Goal: Book appointment/travel/reservation

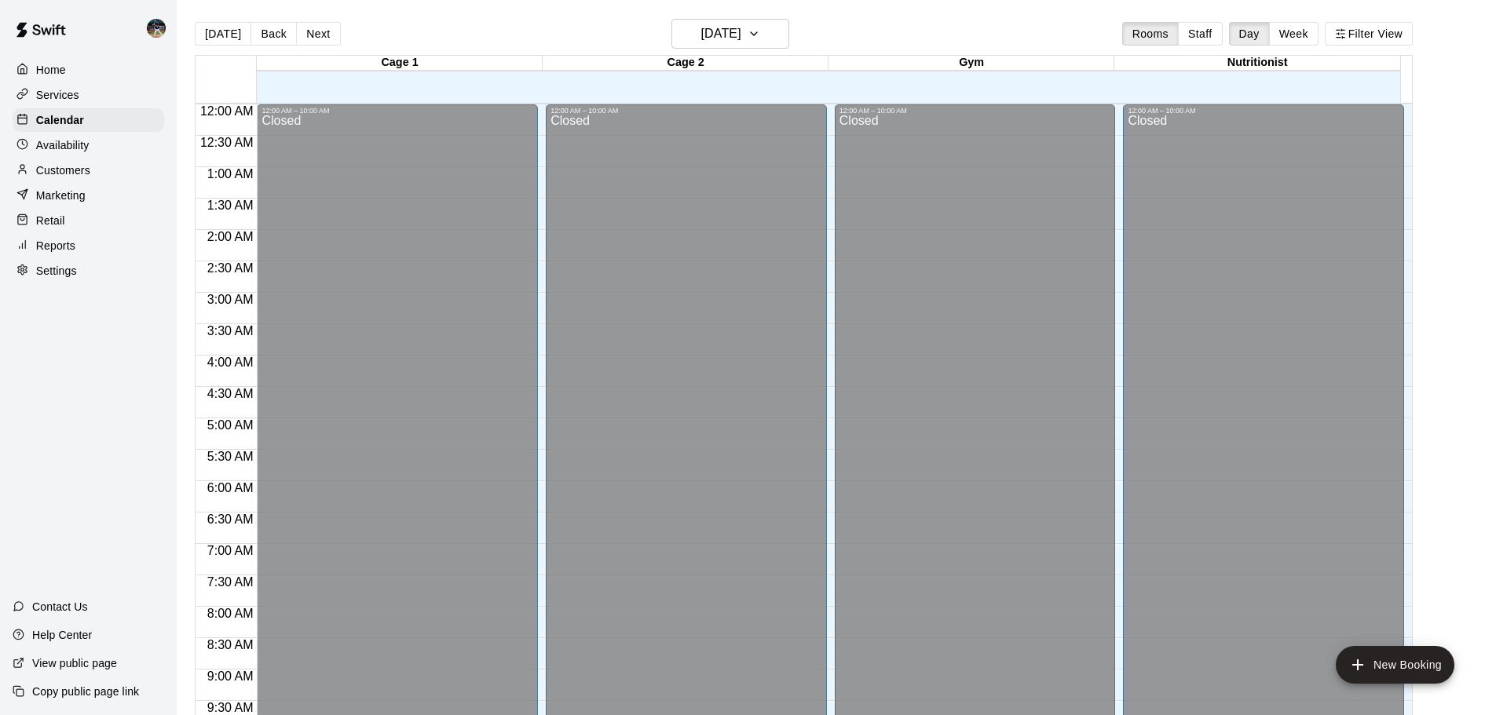
scroll to position [802, 0]
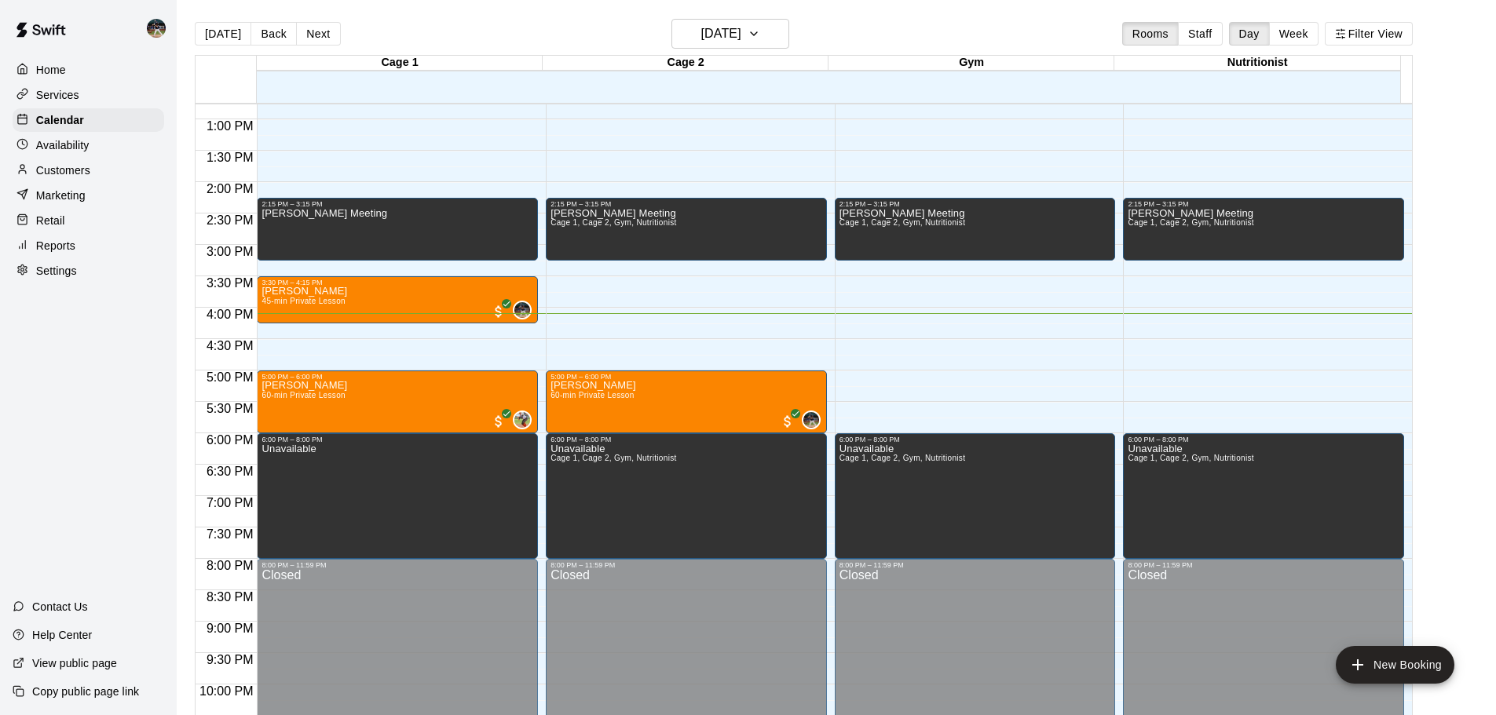
click at [309, 28] on button "Next" at bounding box center [318, 34] width 44 height 24
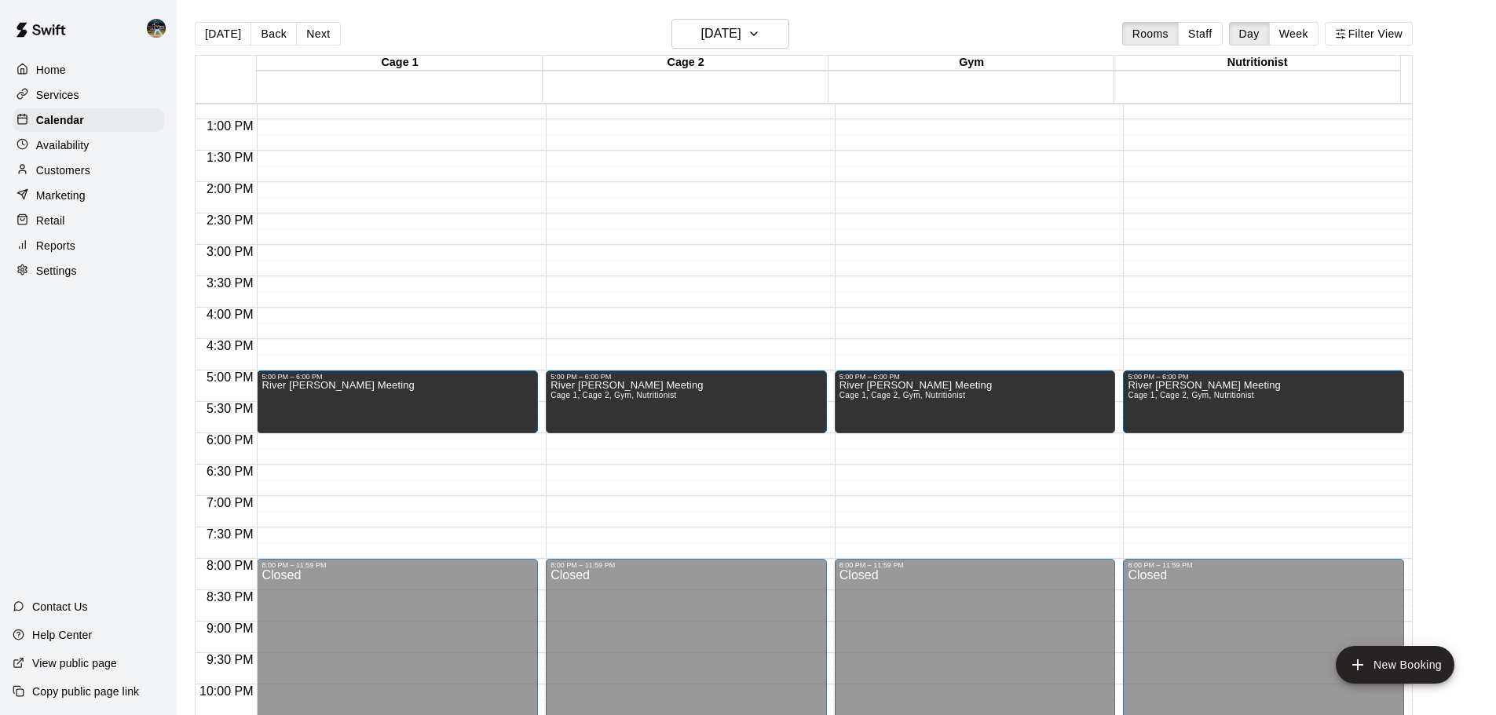
scroll to position [723, 0]
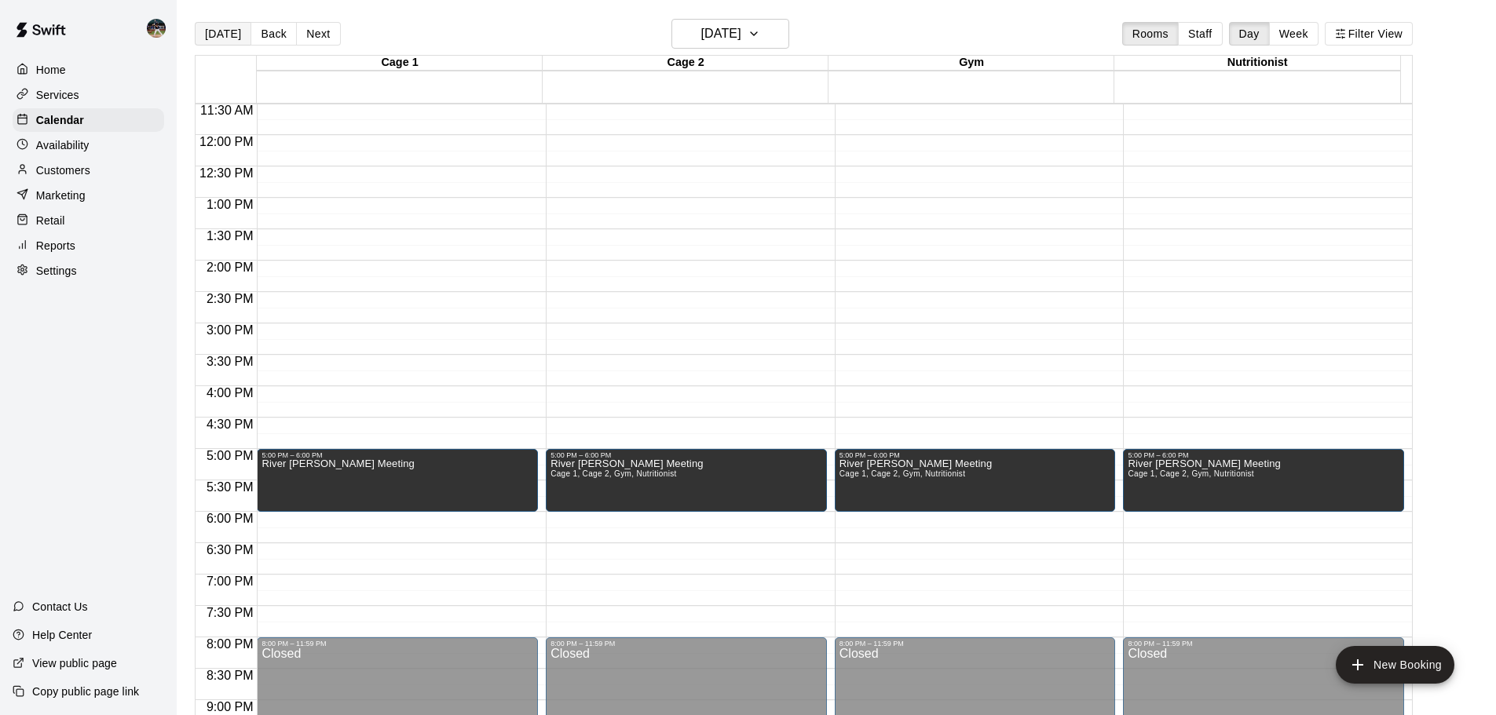
click at [244, 35] on button "[DATE]" at bounding box center [223, 34] width 57 height 24
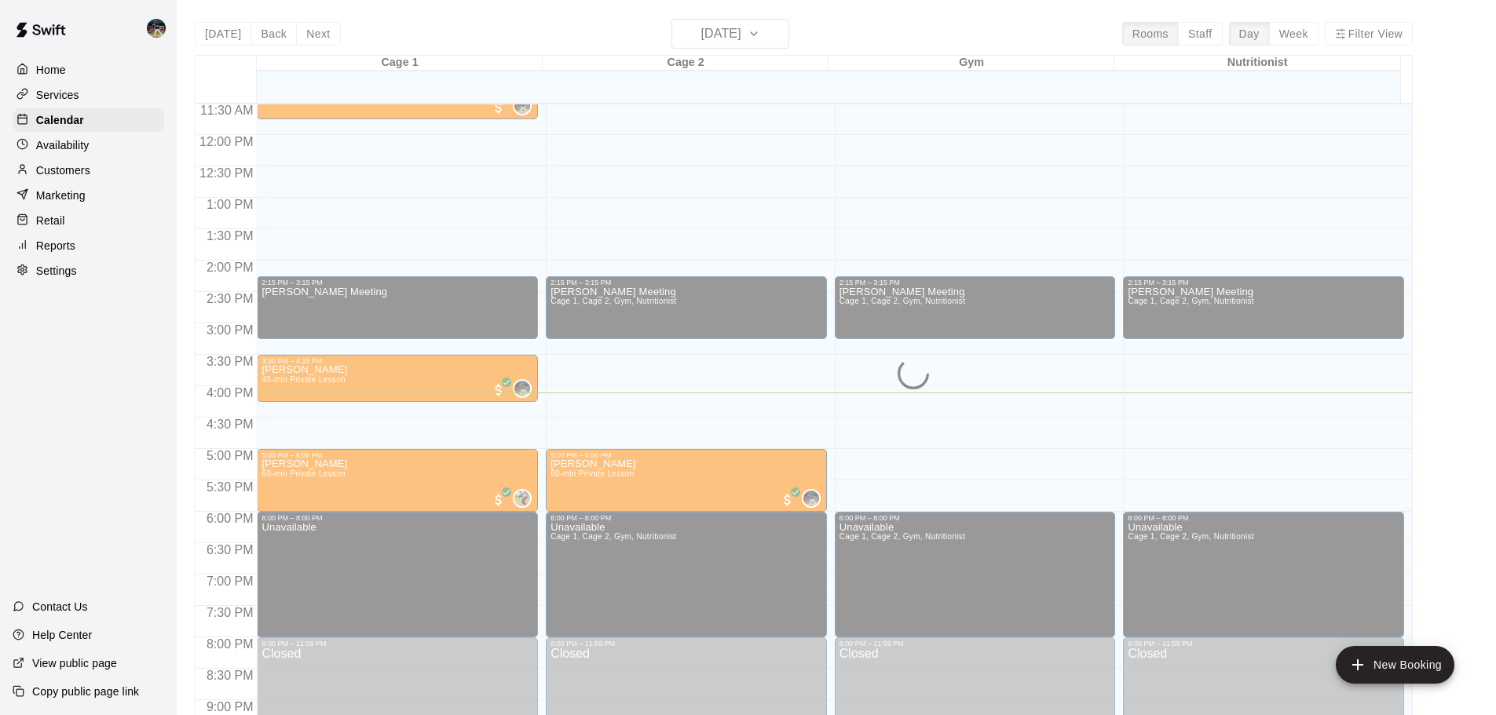
click at [276, 35] on div "[DATE] Back [DATE][DATE] Rooms Staff Day Week Filter View Cage 1 20 Wed Cage 2 …" at bounding box center [804, 376] width 1218 height 715
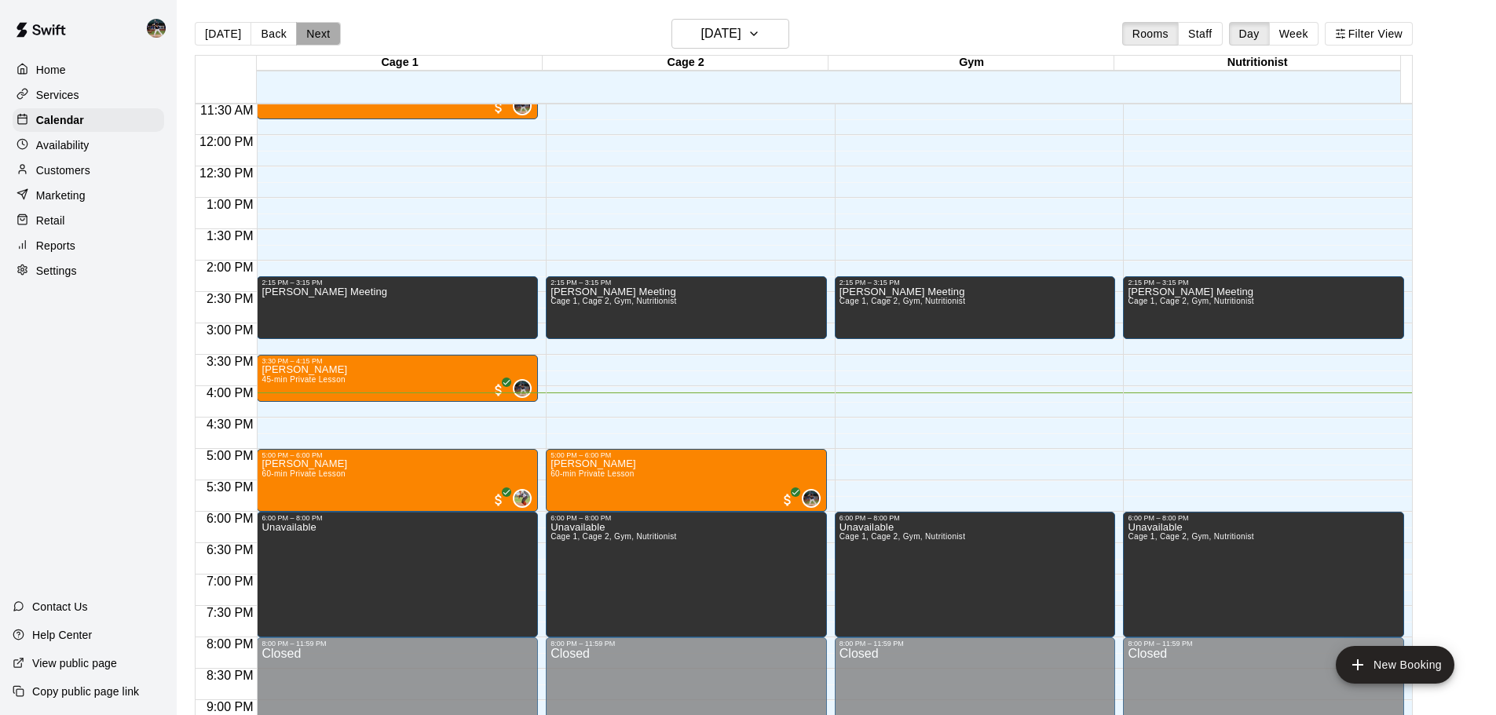
click at [317, 36] on button "Next" at bounding box center [318, 34] width 44 height 24
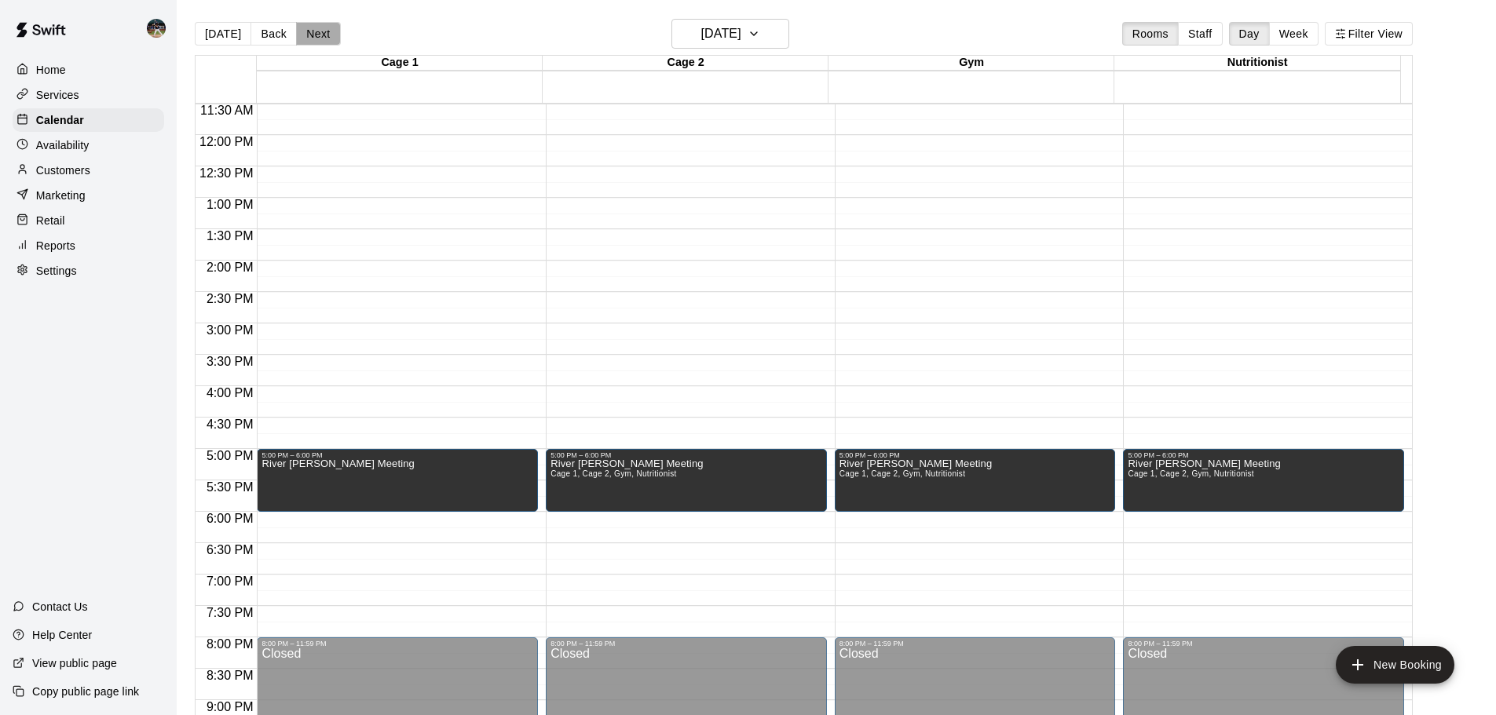
click at [317, 35] on button "Next" at bounding box center [318, 34] width 44 height 24
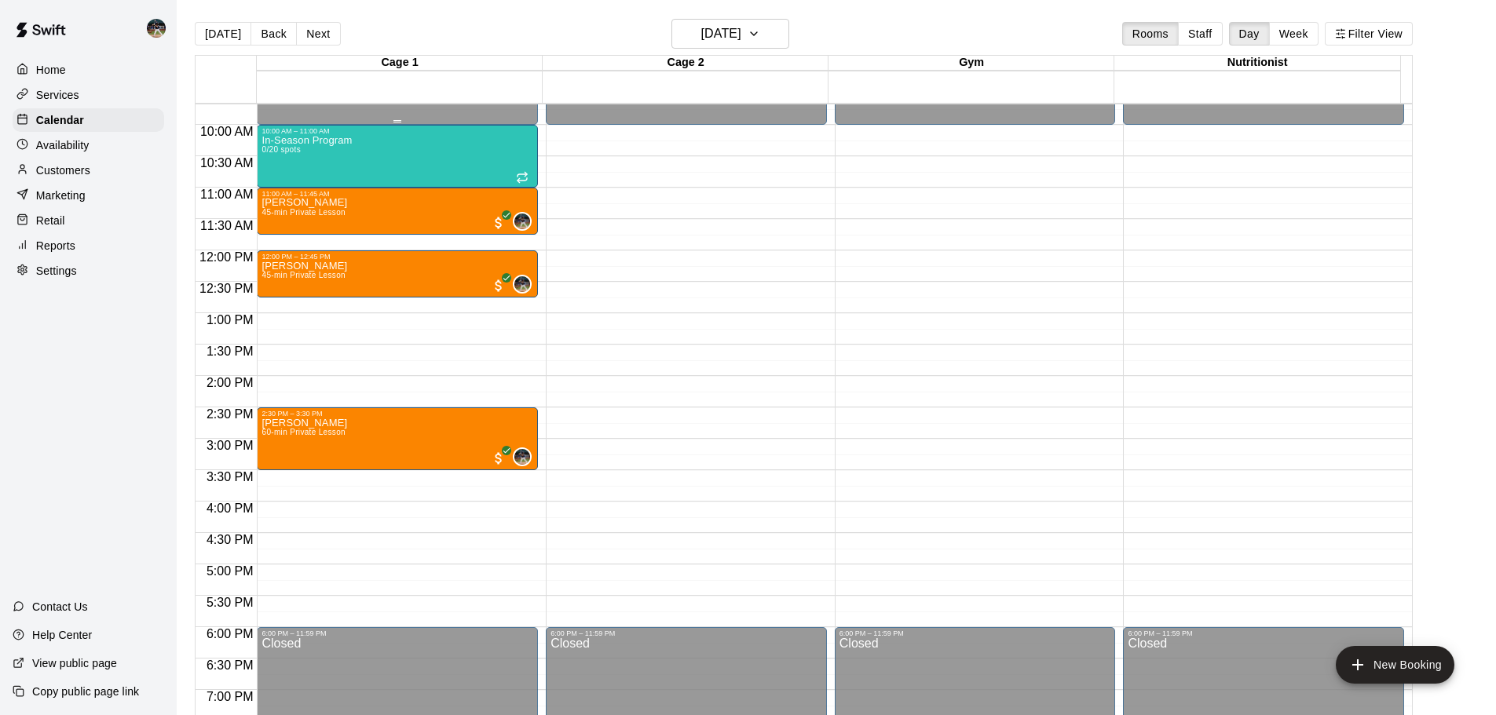
scroll to position [566, 0]
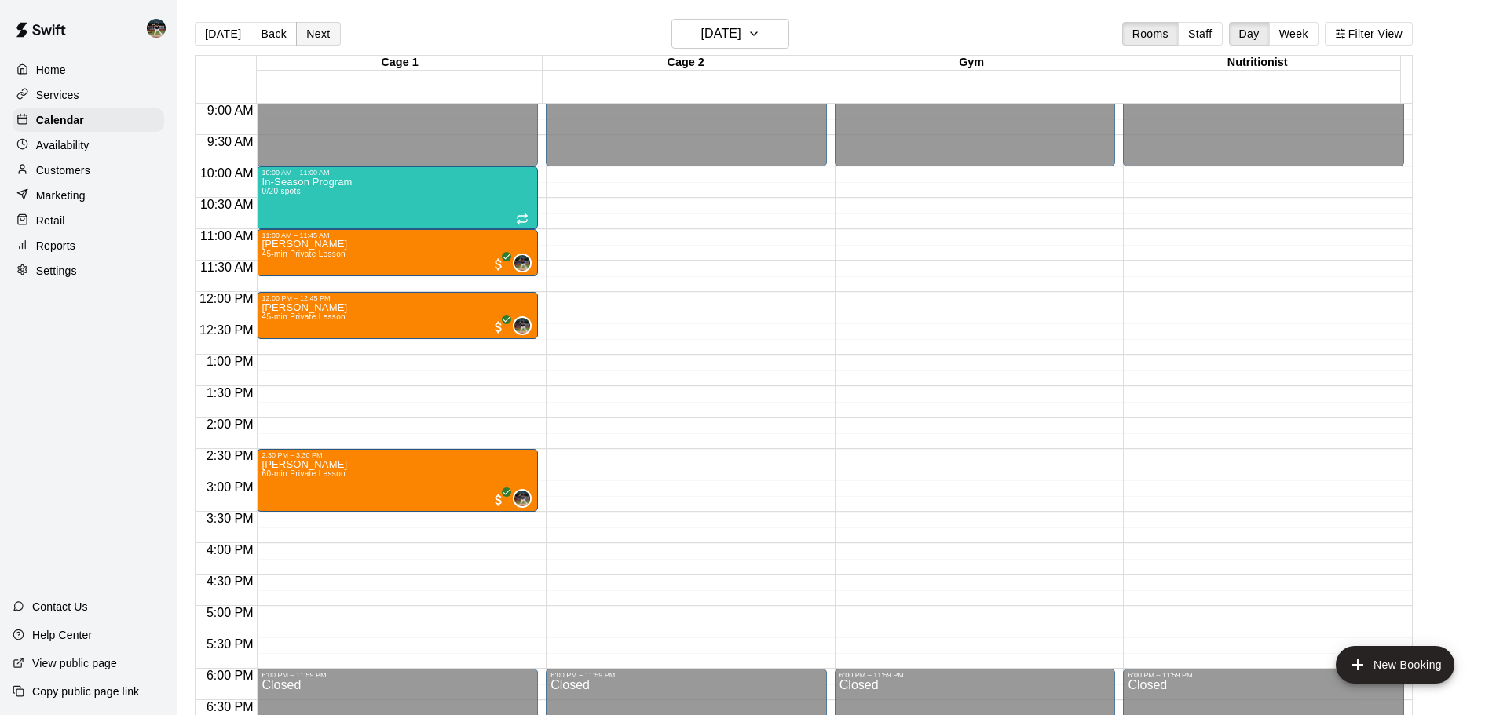
click at [309, 42] on button "Next" at bounding box center [318, 34] width 44 height 24
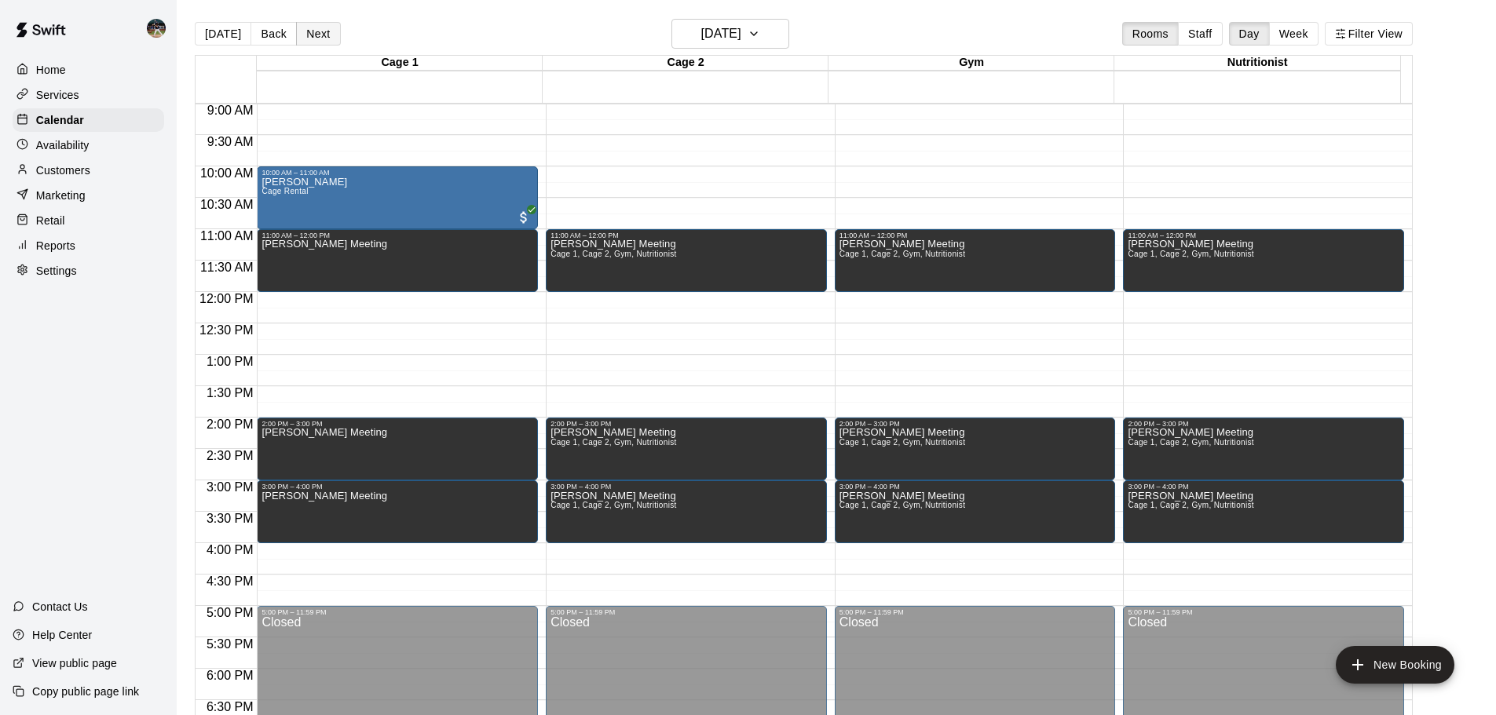
click at [309, 41] on button "Next" at bounding box center [318, 34] width 44 height 24
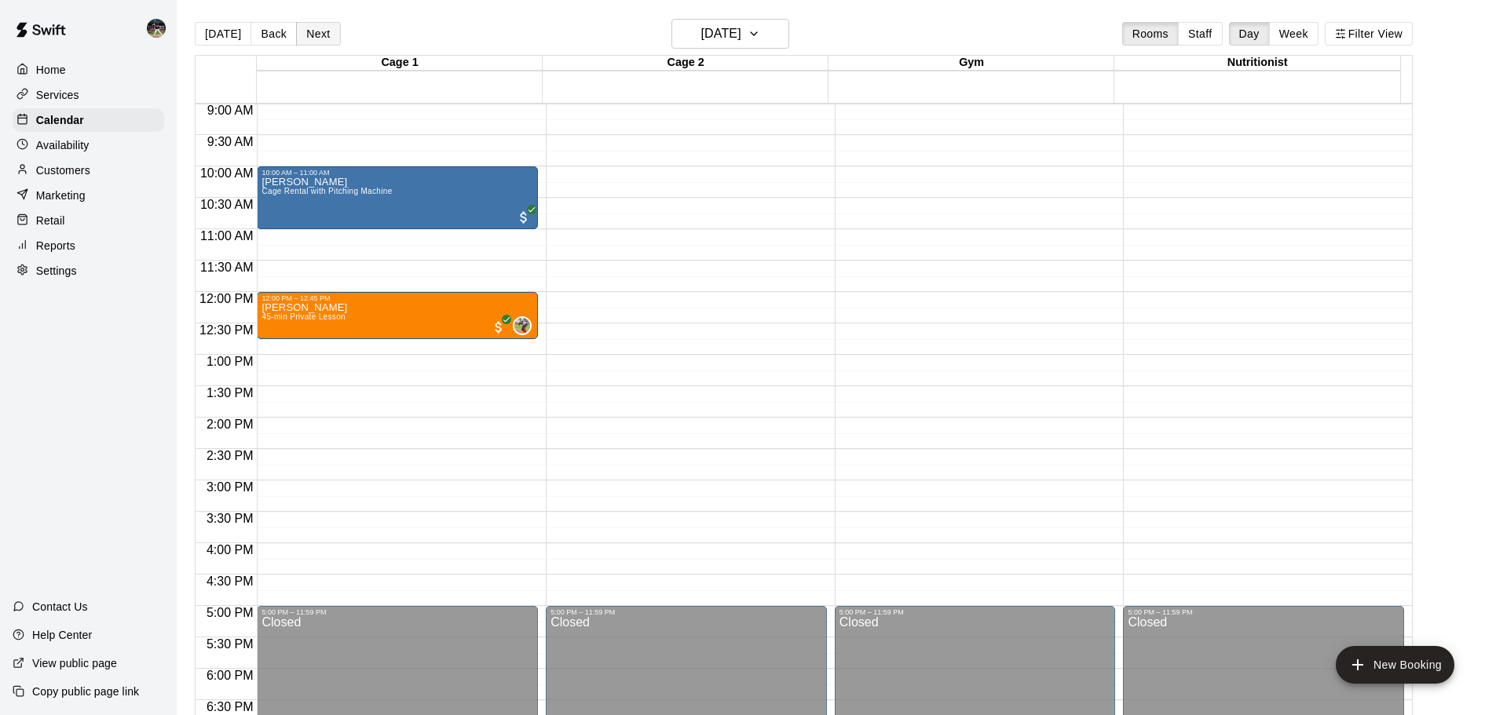
click at [309, 40] on button "Next" at bounding box center [318, 34] width 44 height 24
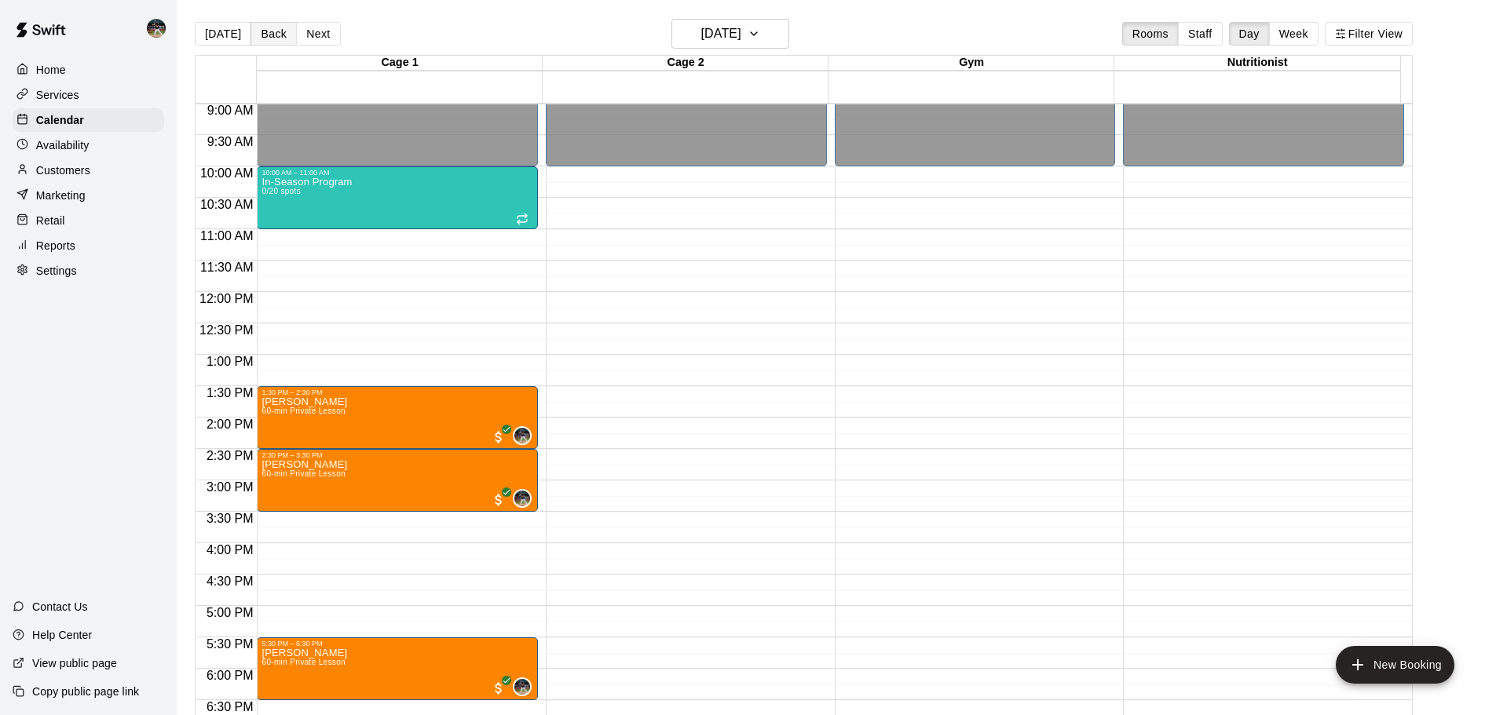
click at [272, 42] on div "[DATE] Back [DATE][DATE] Rooms Staff Day Week Filter View" at bounding box center [804, 37] width 1218 height 36
click at [272, 42] on button "Back" at bounding box center [273, 34] width 46 height 24
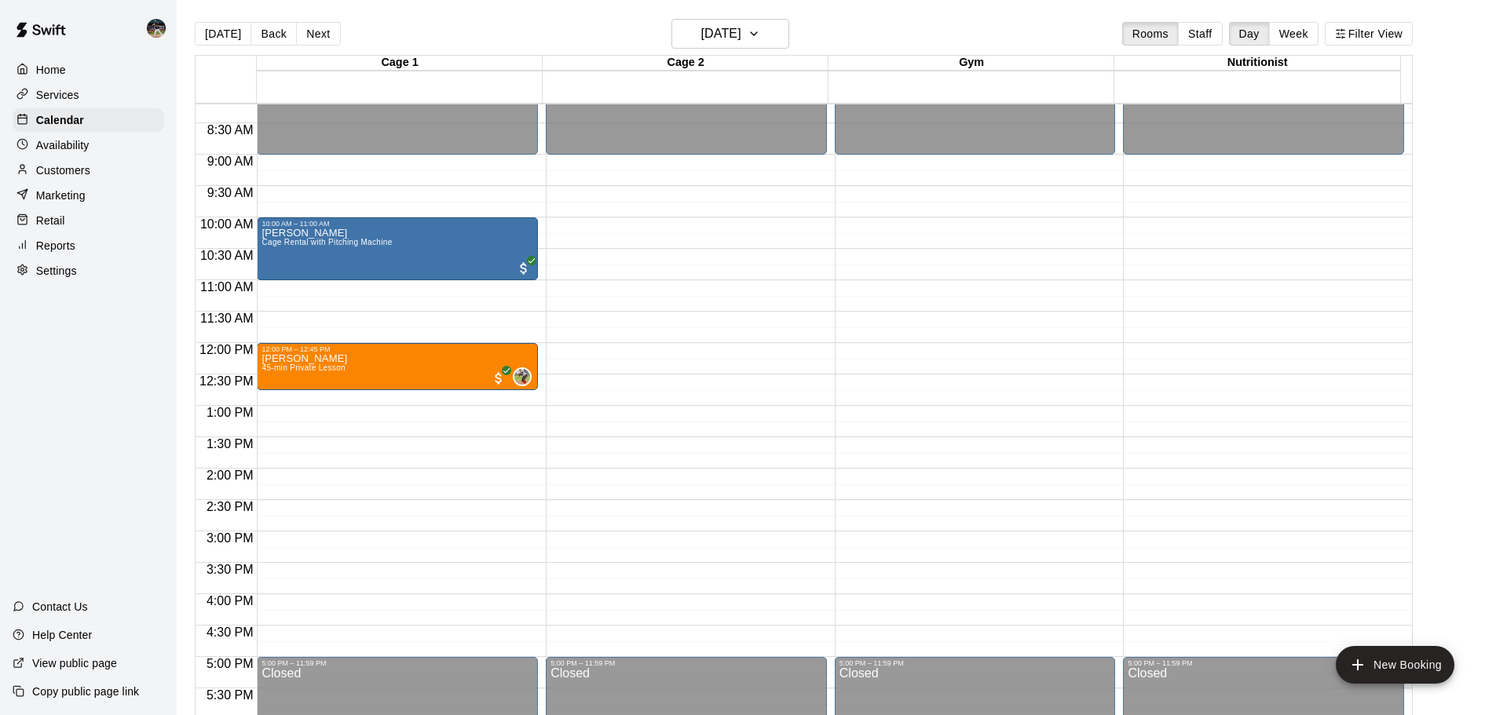
scroll to position [488, 0]
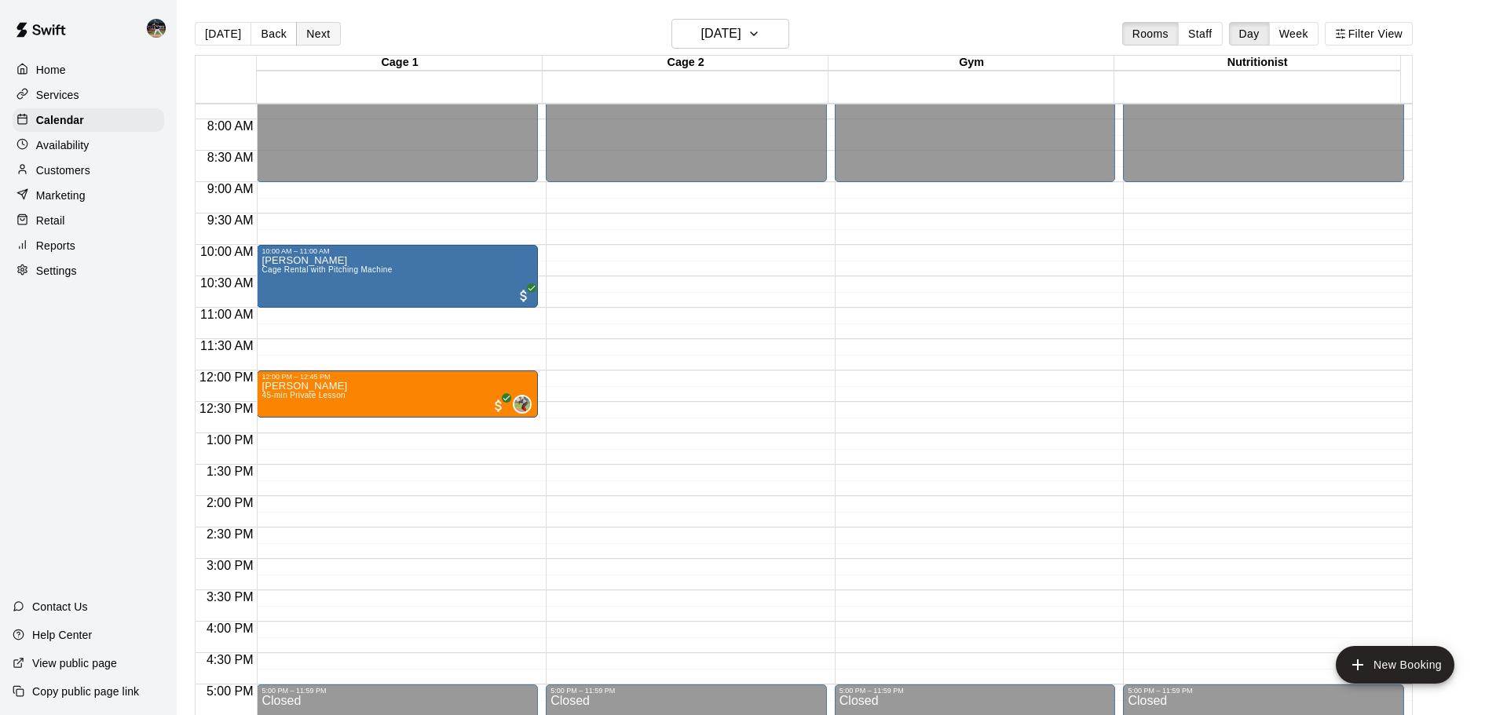
click at [320, 36] on button "Next" at bounding box center [318, 34] width 44 height 24
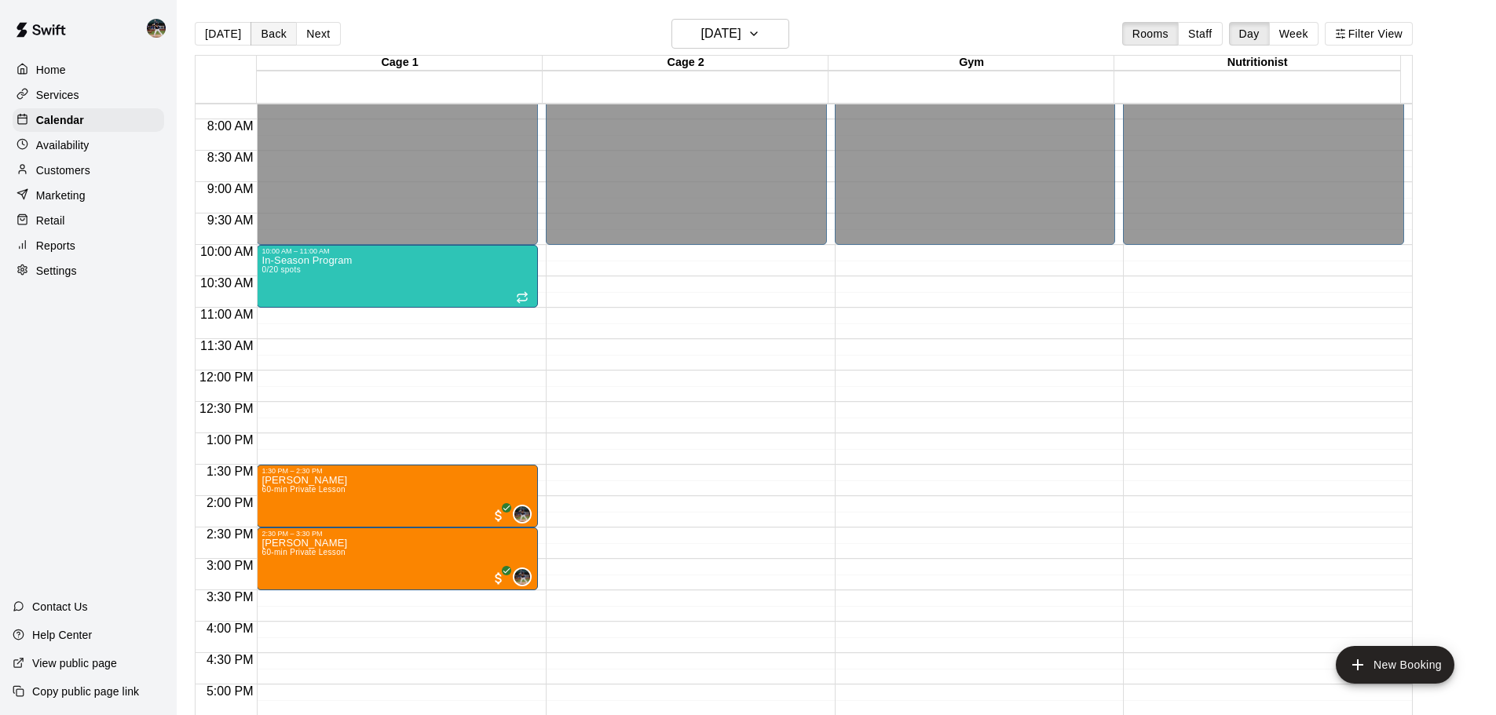
click at [253, 33] on button "Back" at bounding box center [273, 34] width 46 height 24
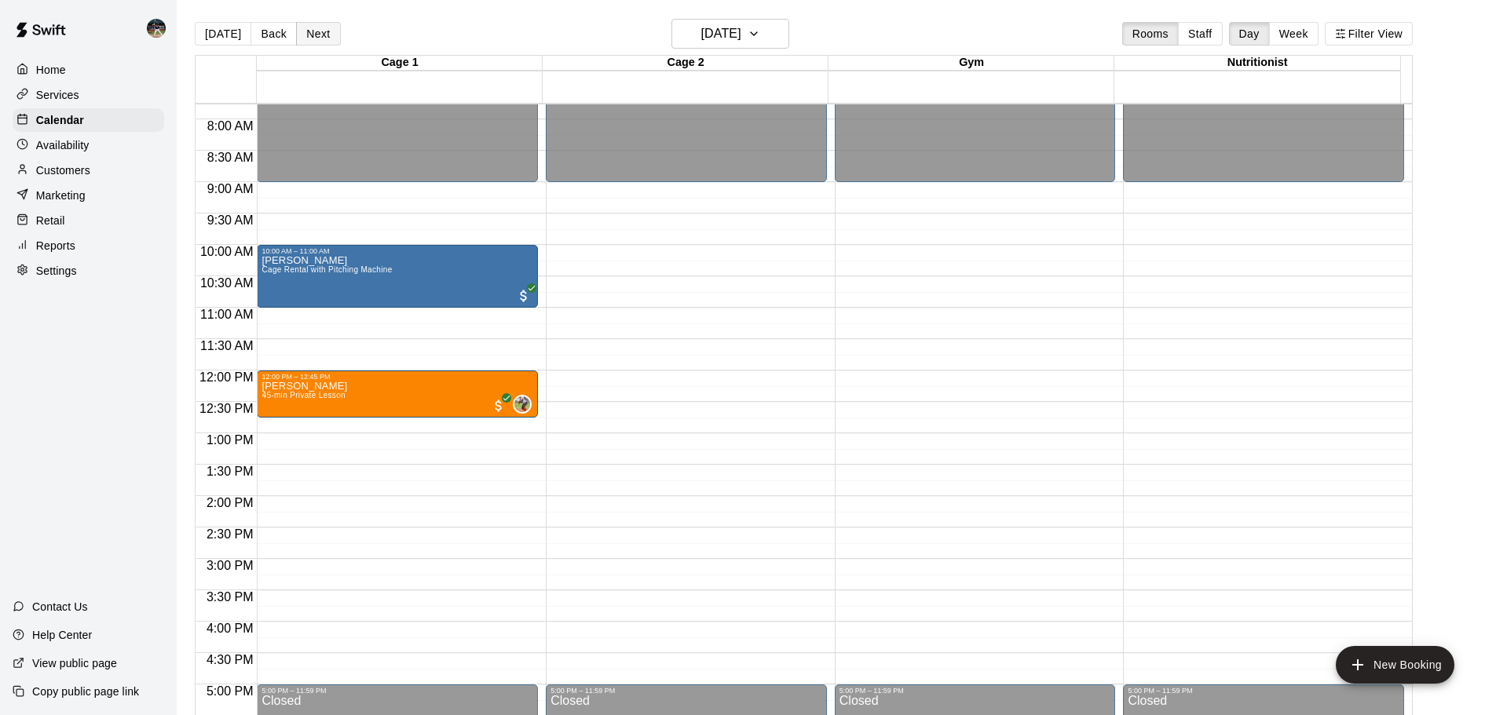
click at [322, 26] on button "Next" at bounding box center [318, 34] width 44 height 24
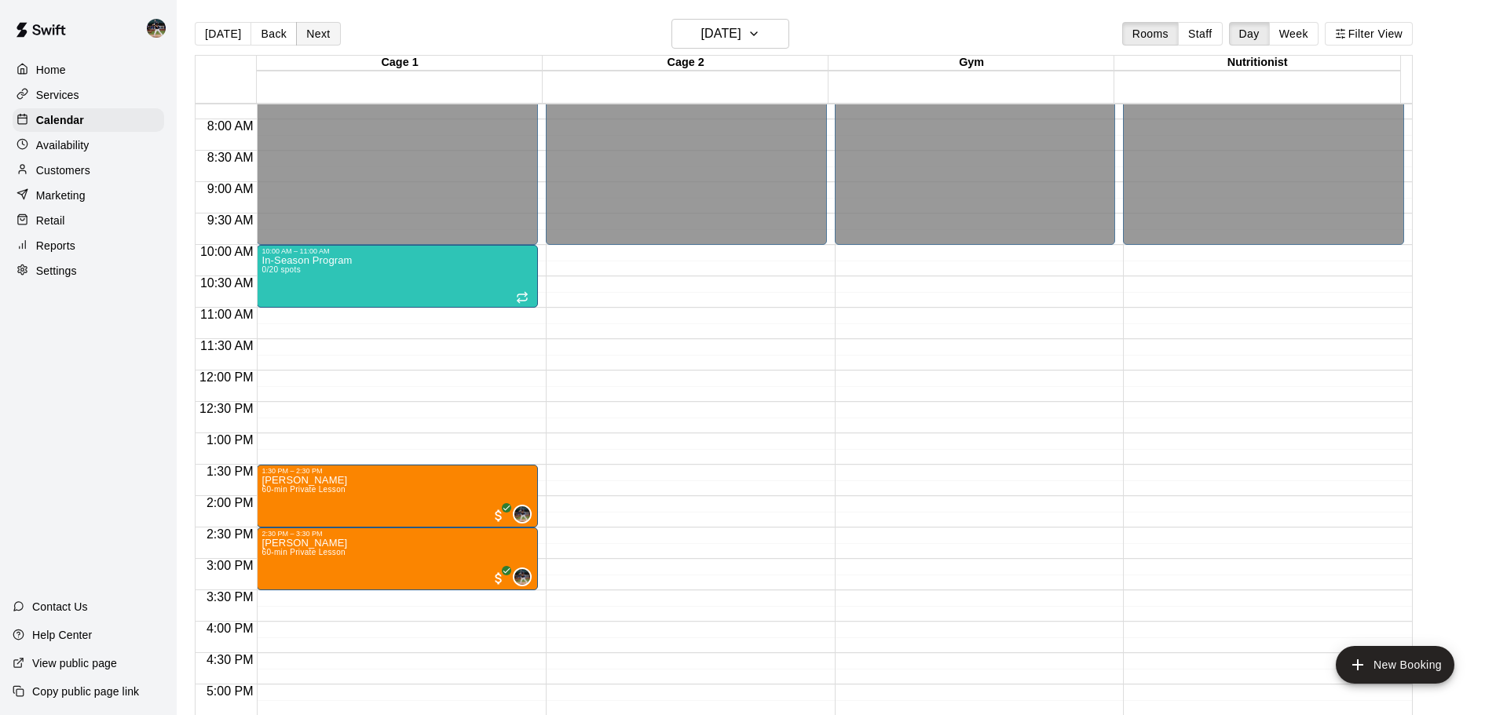
click at [320, 26] on button "Next" at bounding box center [318, 34] width 44 height 24
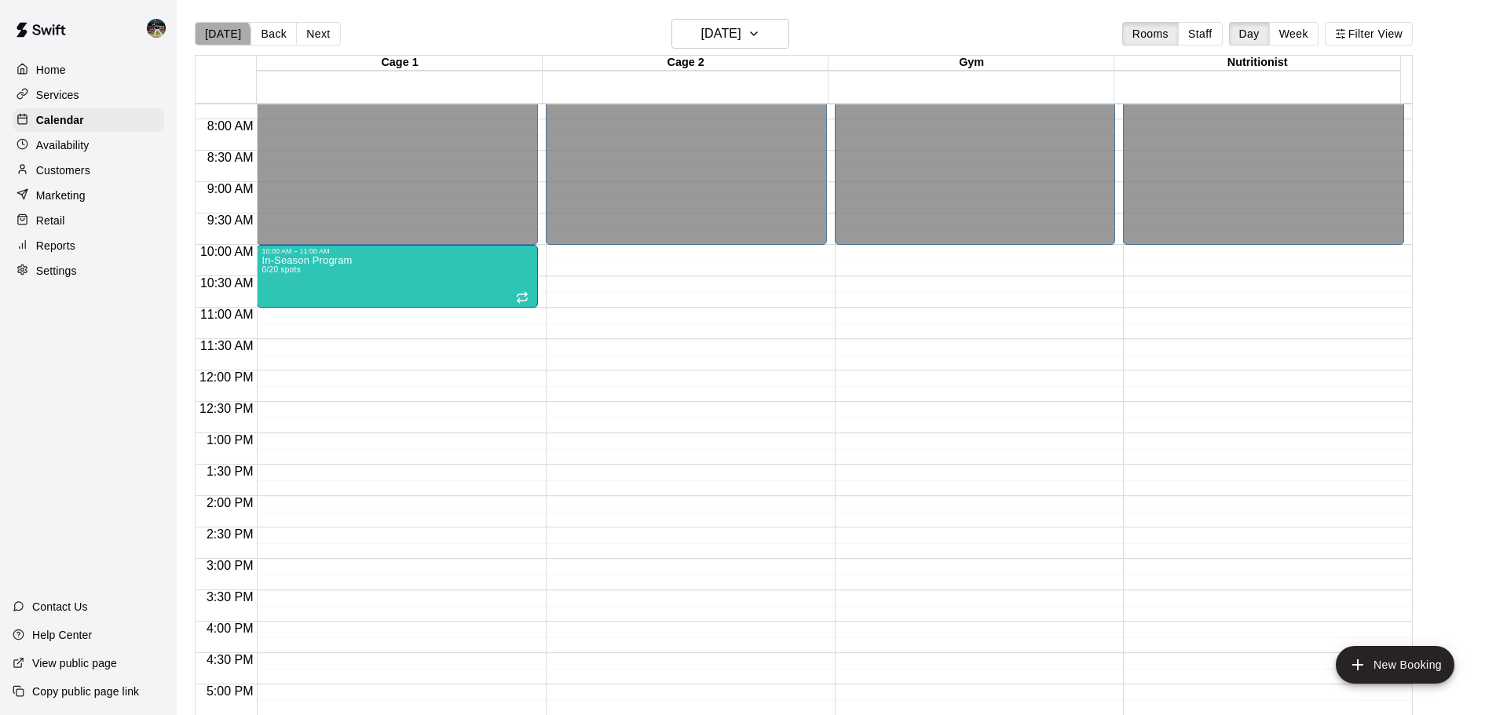
click at [221, 36] on button "[DATE]" at bounding box center [223, 34] width 57 height 24
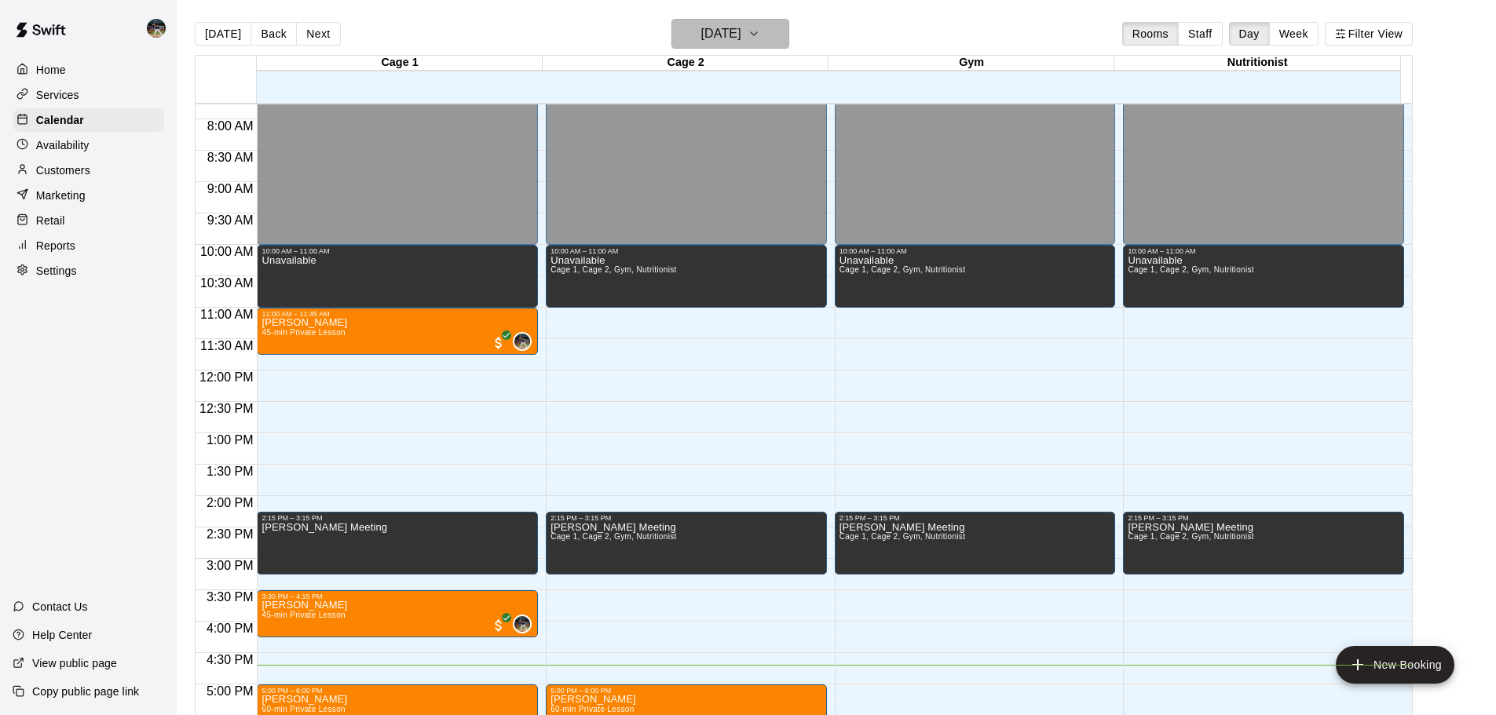
click at [701, 31] on h6 "[DATE]" at bounding box center [721, 34] width 40 height 22
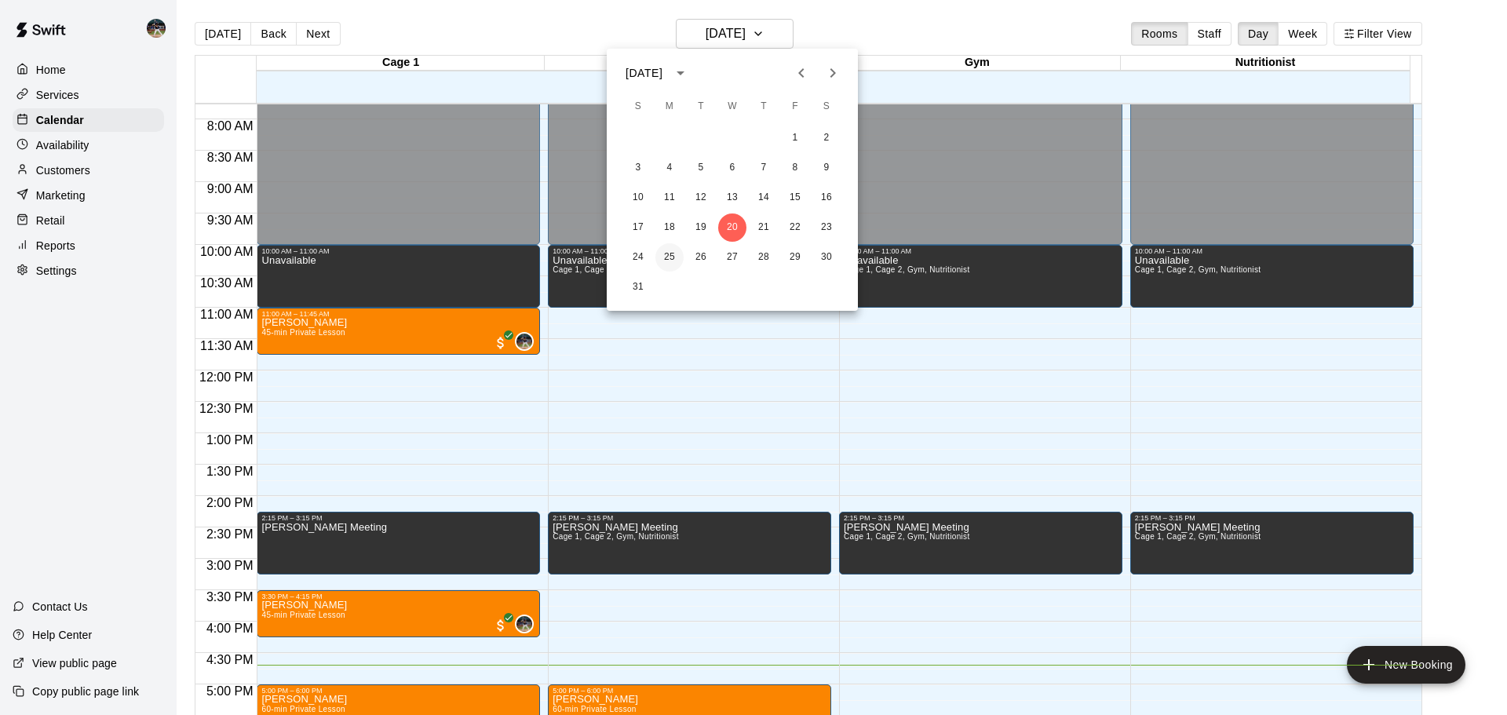
click at [674, 261] on button "25" at bounding box center [670, 257] width 28 height 28
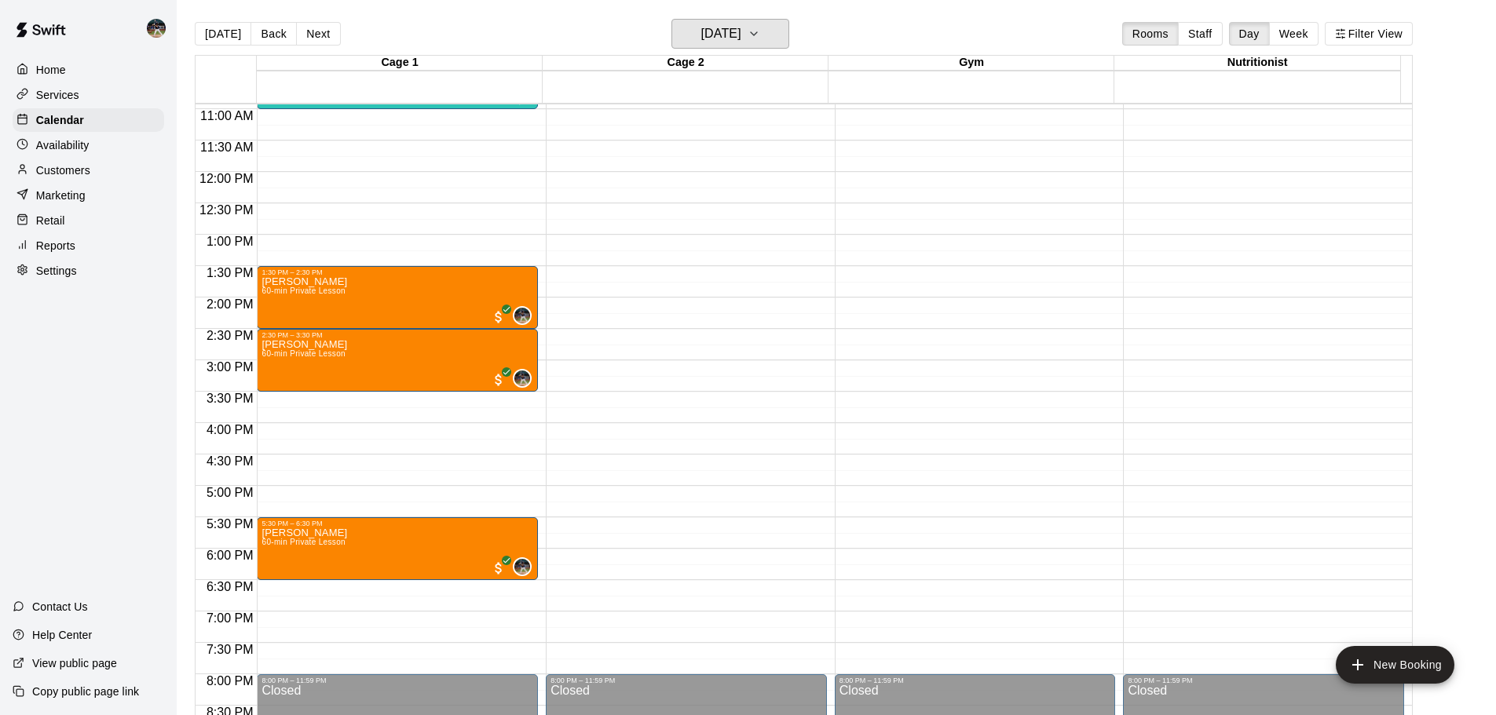
scroll to position [723, 0]
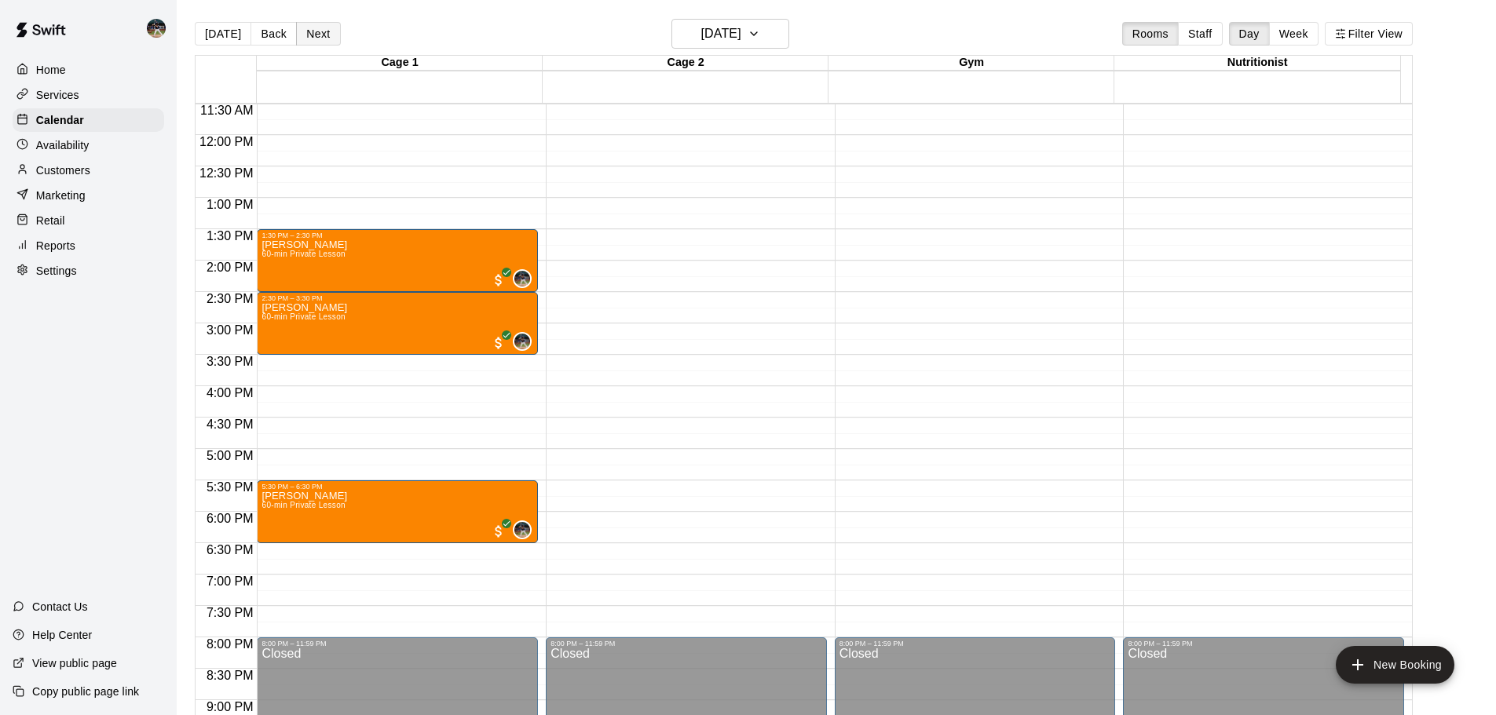
click at [324, 27] on button "Next" at bounding box center [318, 34] width 44 height 24
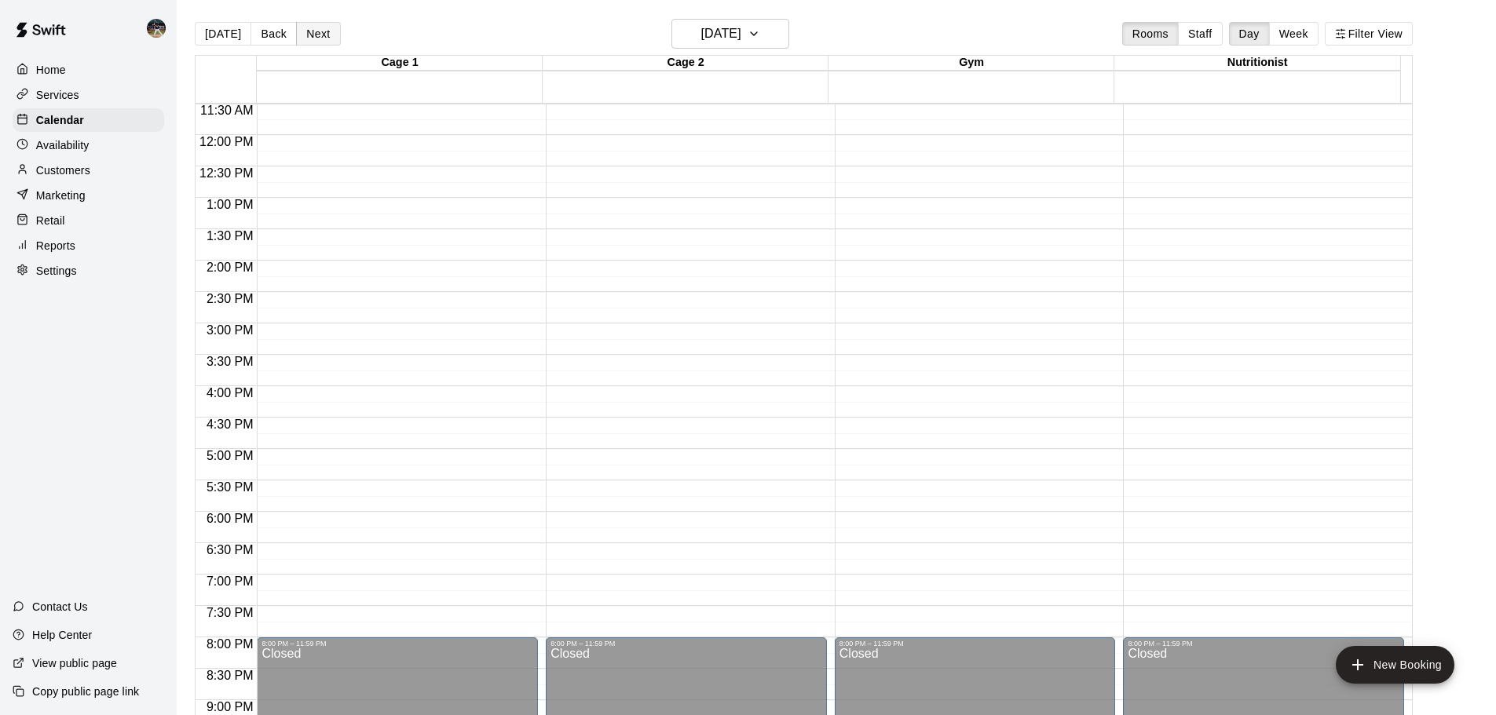
click at [314, 34] on button "Next" at bounding box center [318, 34] width 44 height 24
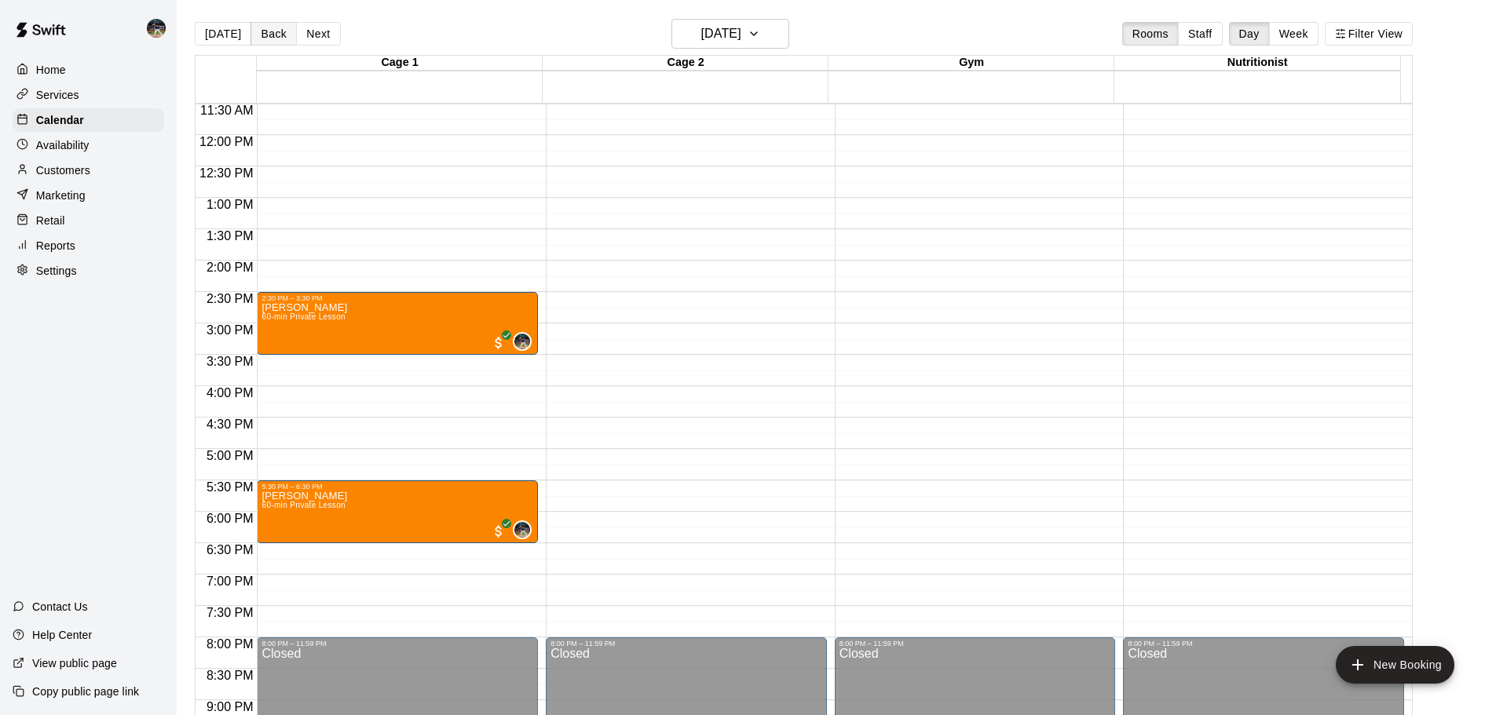
click at [262, 27] on button "Back" at bounding box center [273, 34] width 46 height 24
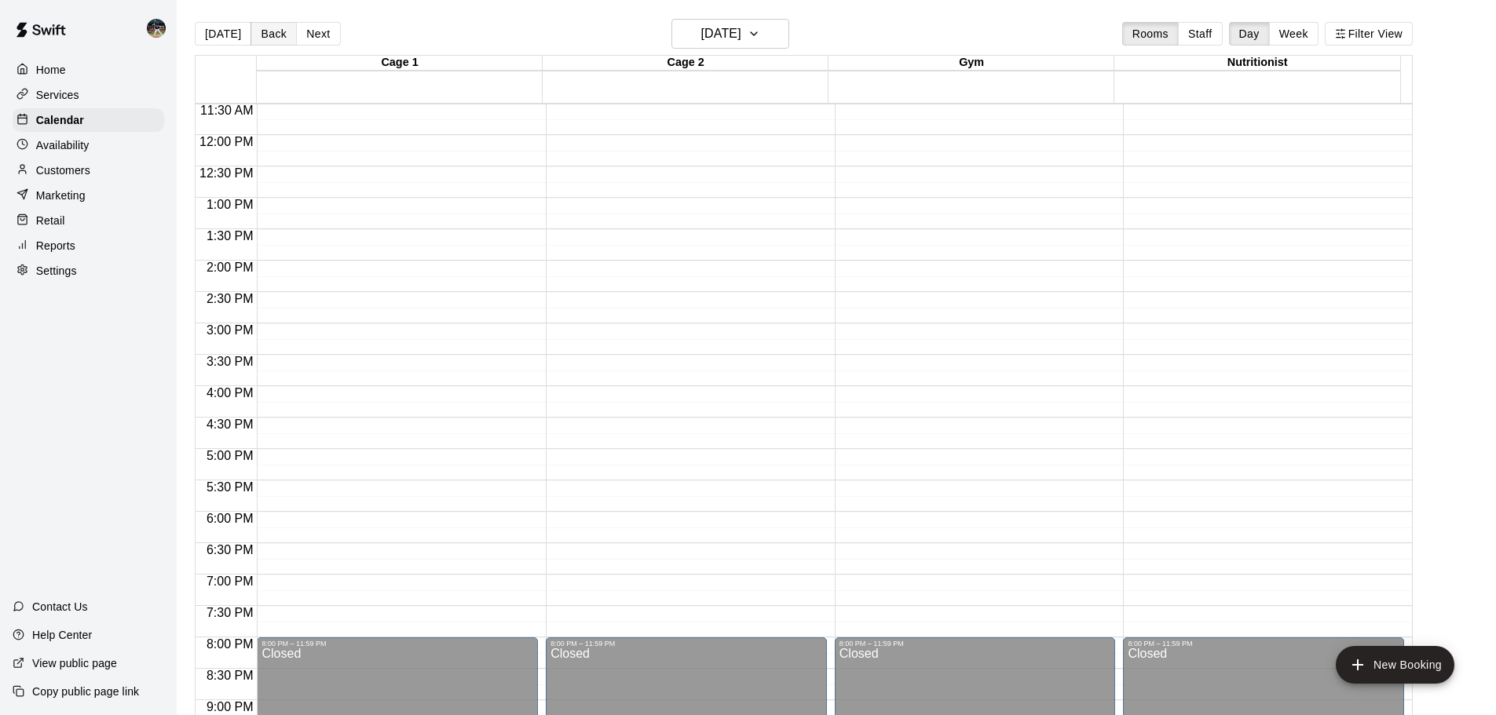
click at [265, 35] on button "Back" at bounding box center [273, 34] width 46 height 24
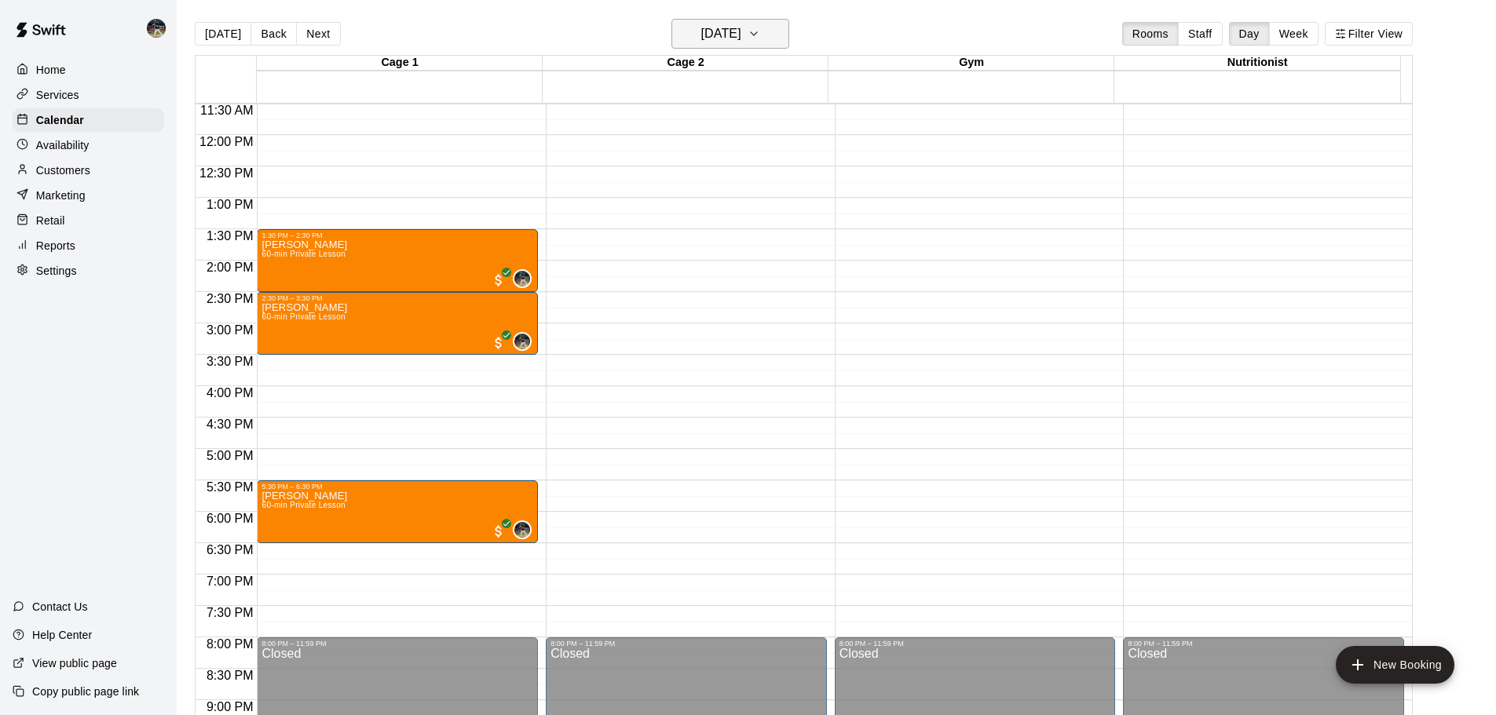
click at [740, 40] on h6 "[DATE]" at bounding box center [721, 34] width 40 height 22
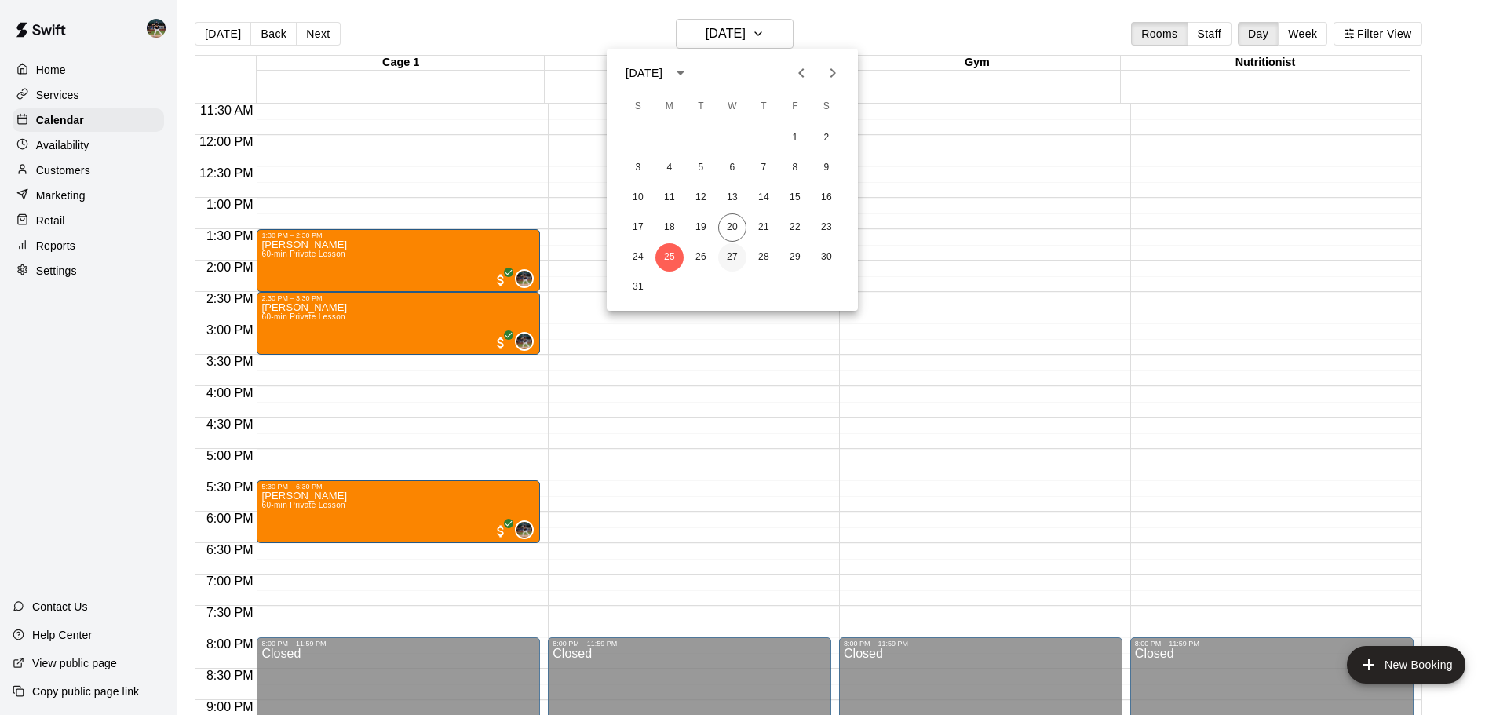
click at [734, 248] on button "27" at bounding box center [732, 257] width 28 height 28
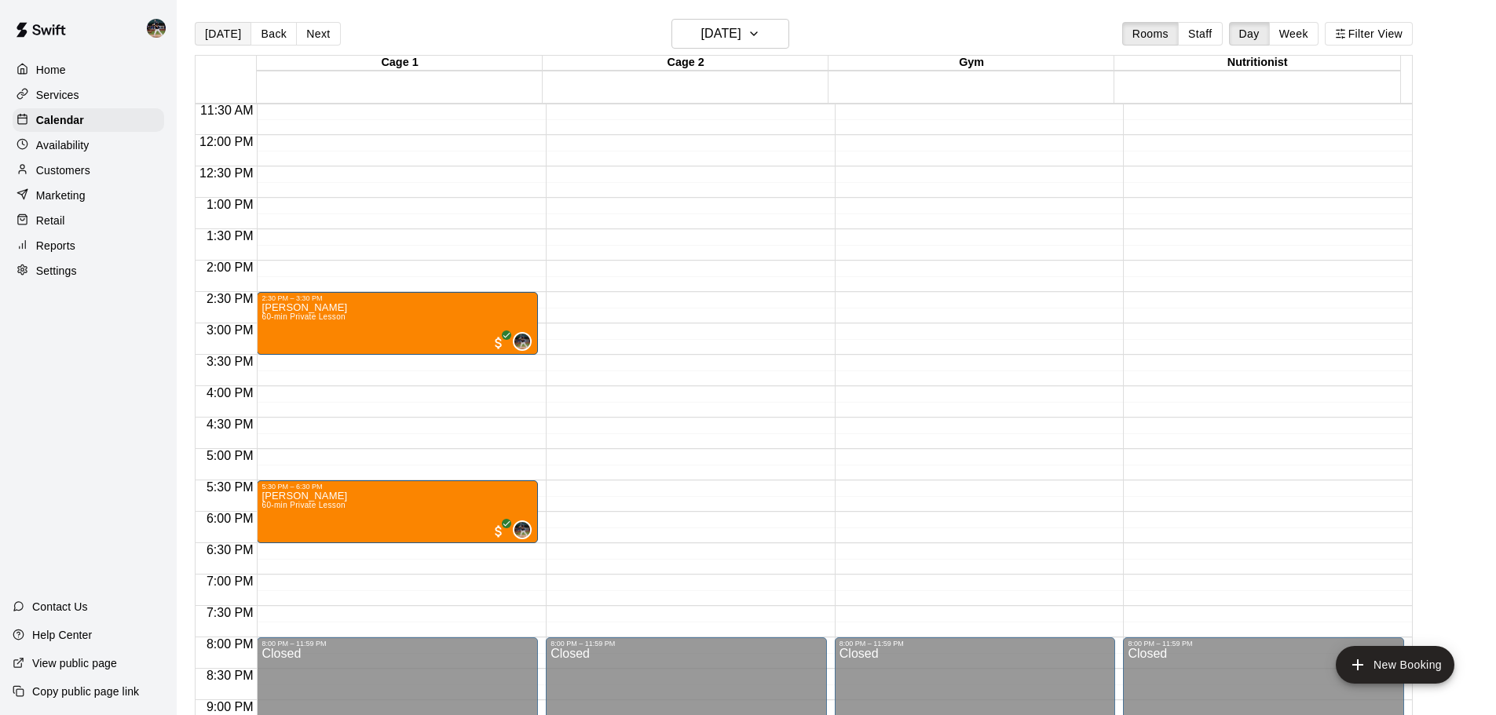
click at [233, 34] on button "[DATE]" at bounding box center [223, 34] width 57 height 24
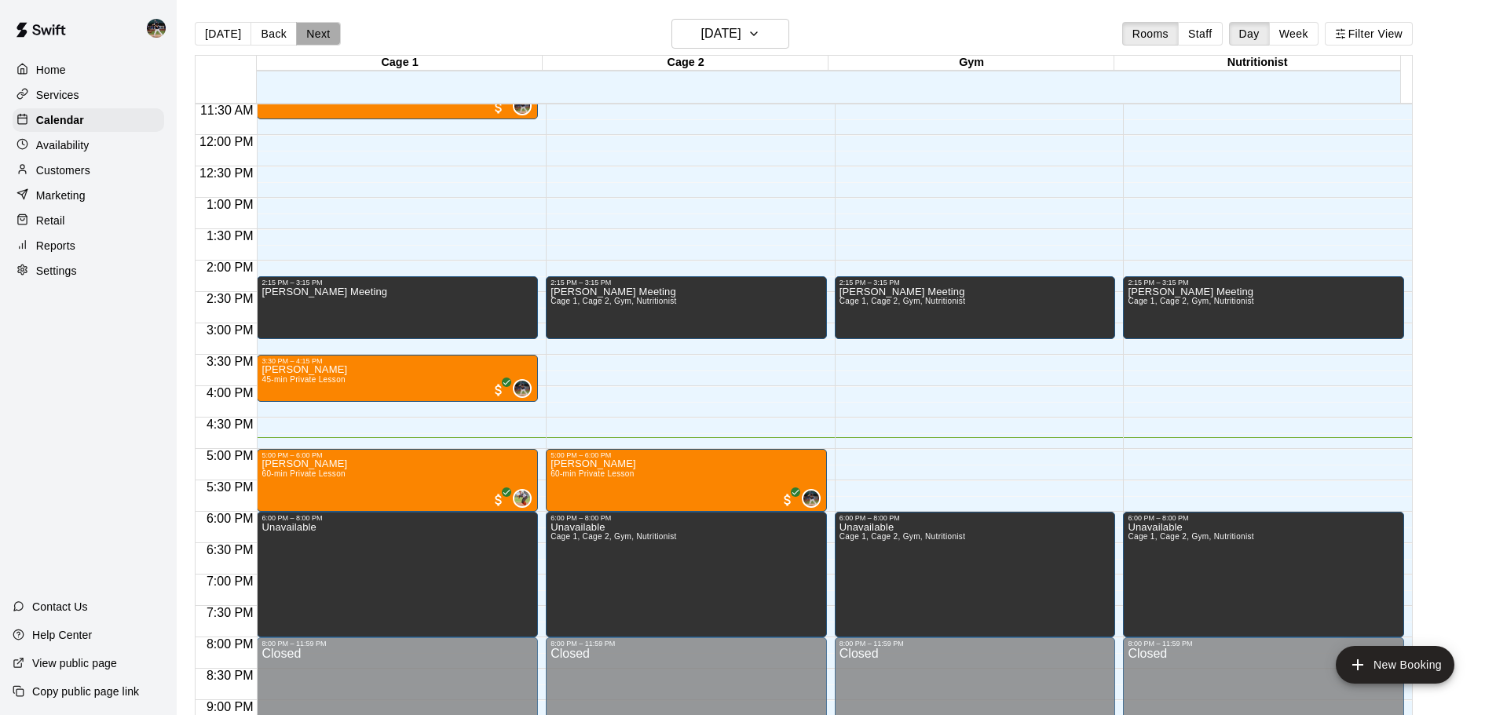
click at [324, 33] on button "Next" at bounding box center [318, 34] width 44 height 24
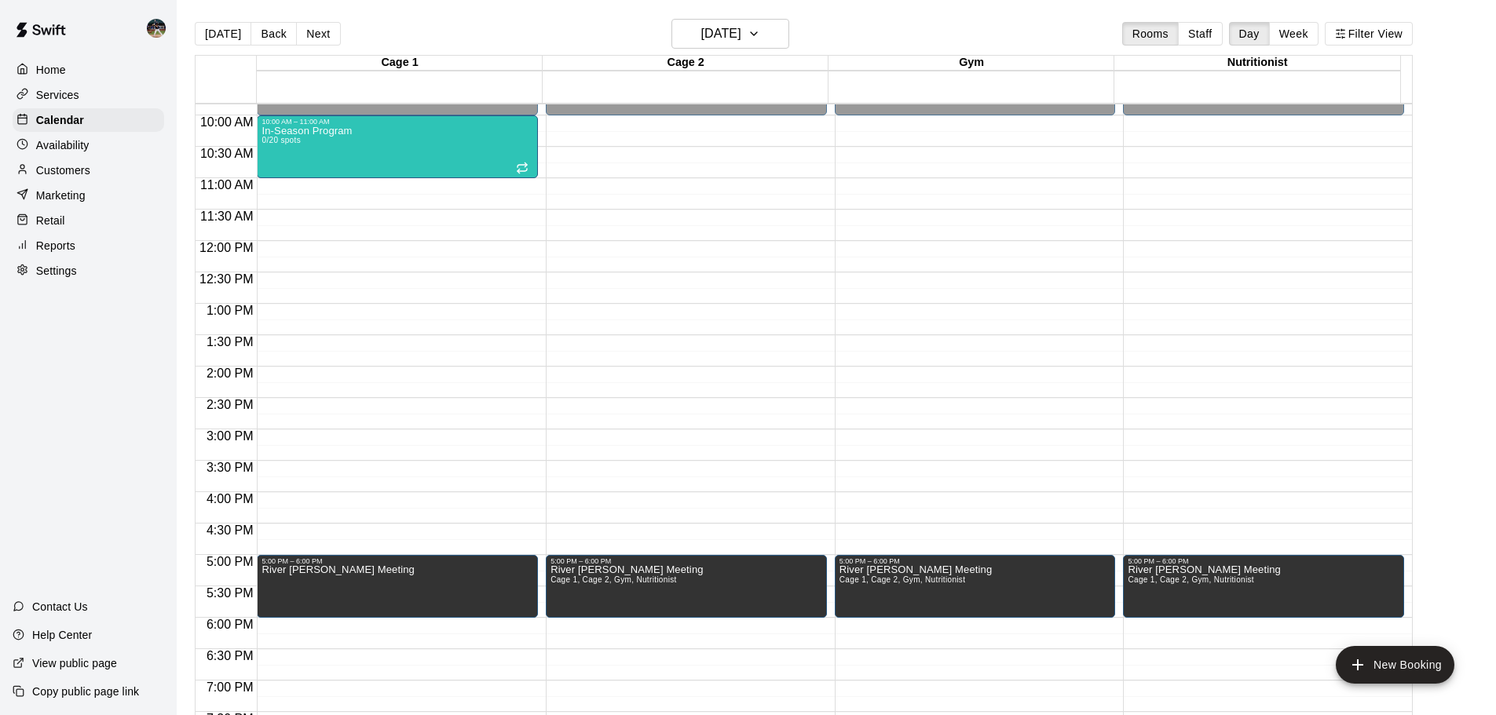
scroll to position [645, 0]
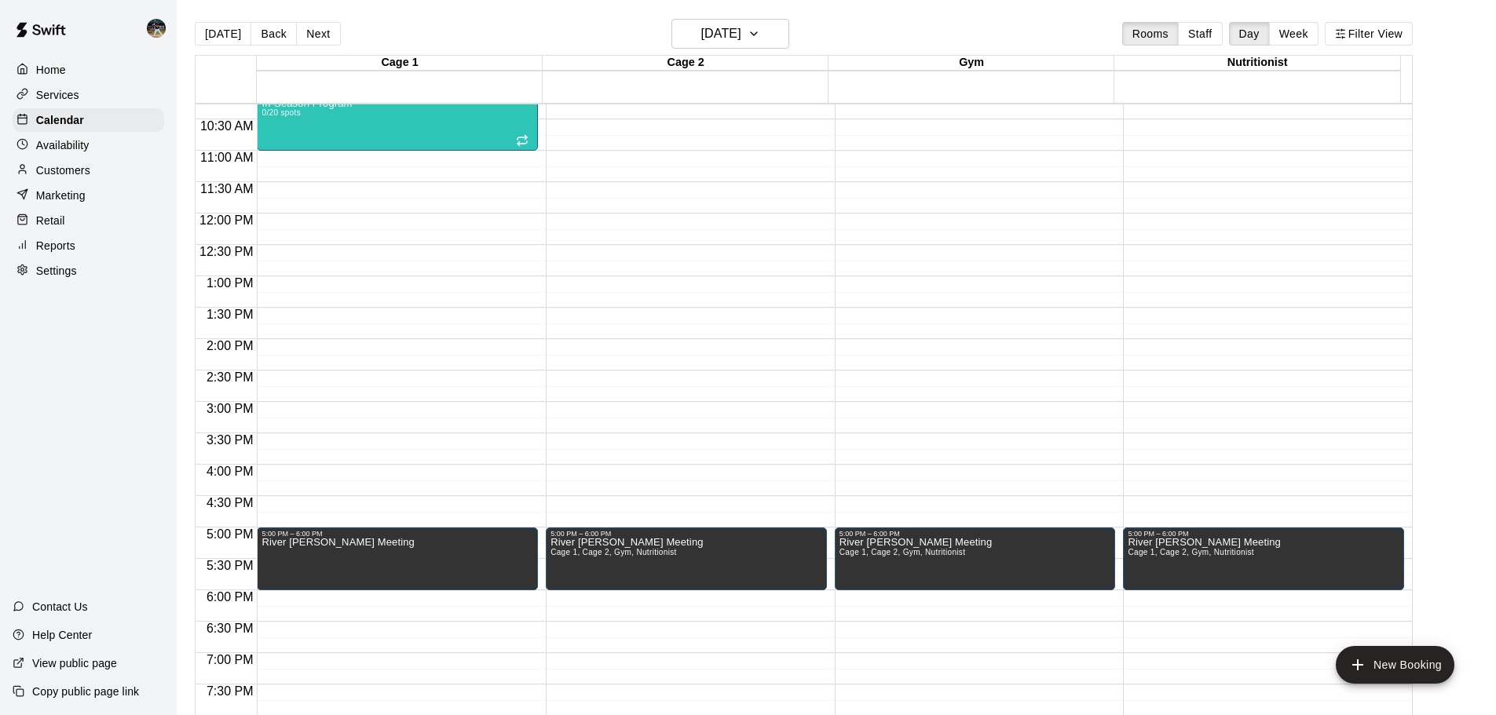
click at [228, 47] on div "[DATE] Back [DATE][DATE] Rooms Staff Day Week Filter View" at bounding box center [804, 37] width 1218 height 36
click at [222, 34] on button "[DATE]" at bounding box center [223, 34] width 57 height 24
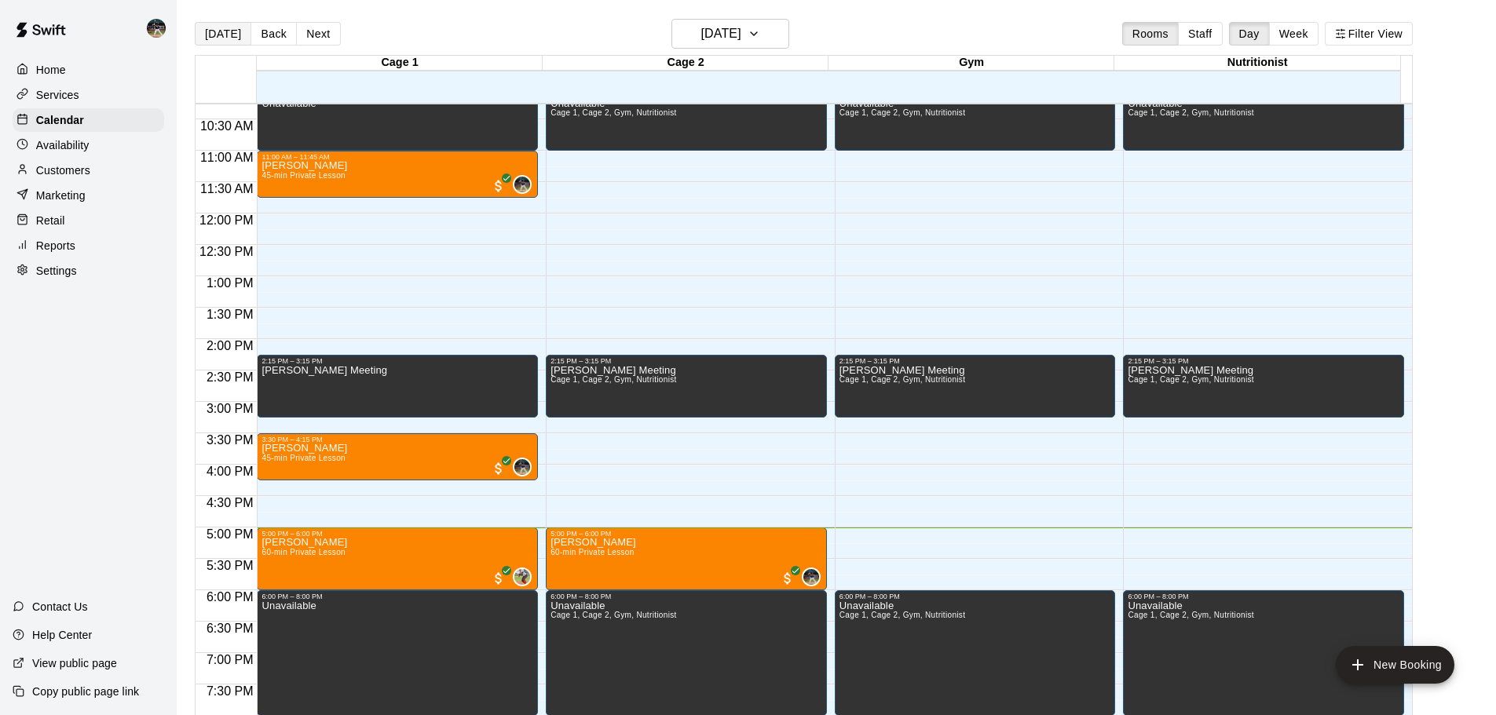
click at [217, 31] on button "[DATE]" at bounding box center [223, 34] width 57 height 24
